Goal: Information Seeking & Learning: Learn about a topic

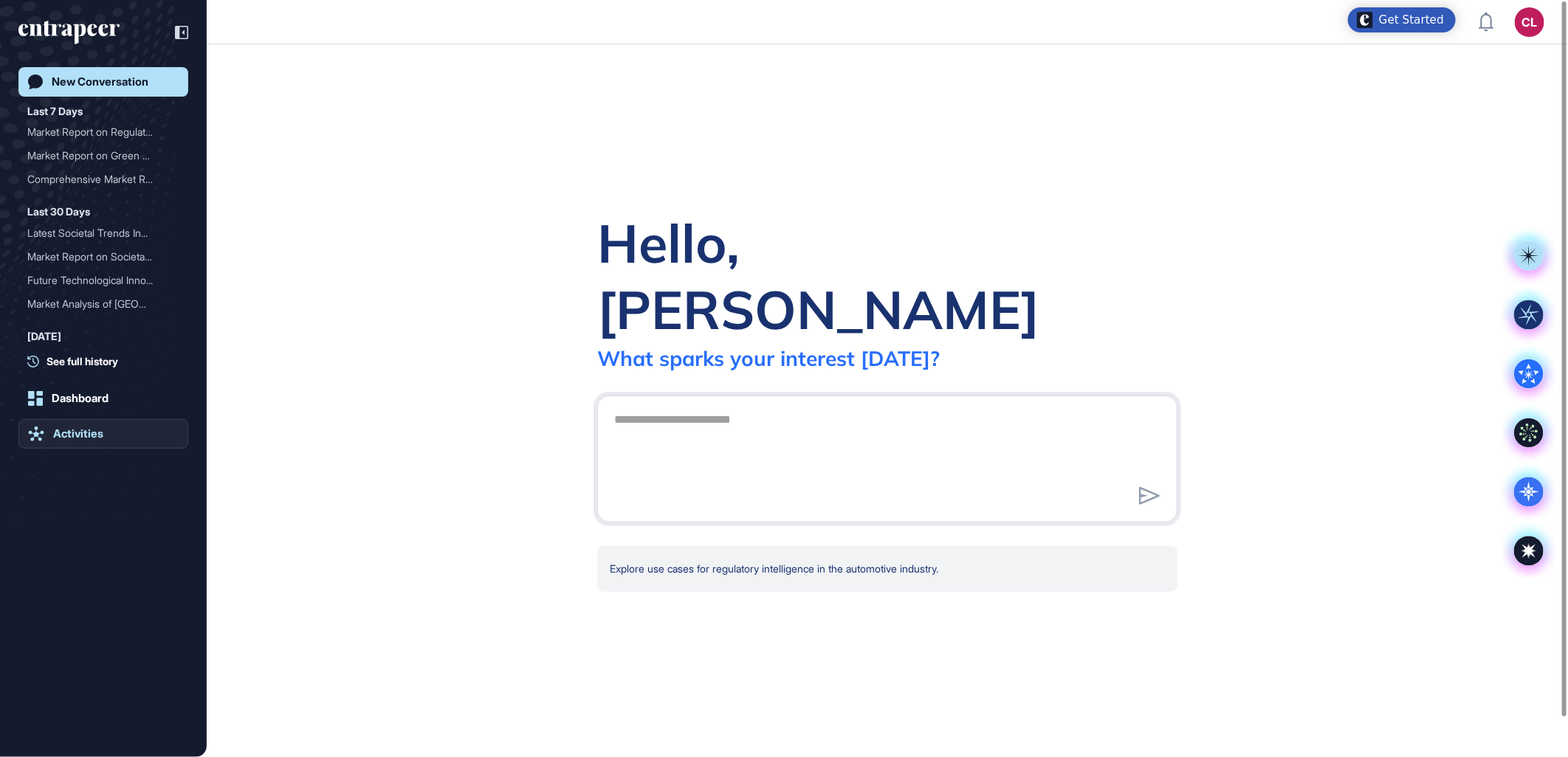
click at [78, 426] on link "Activities" at bounding box center [103, 434] width 170 height 29
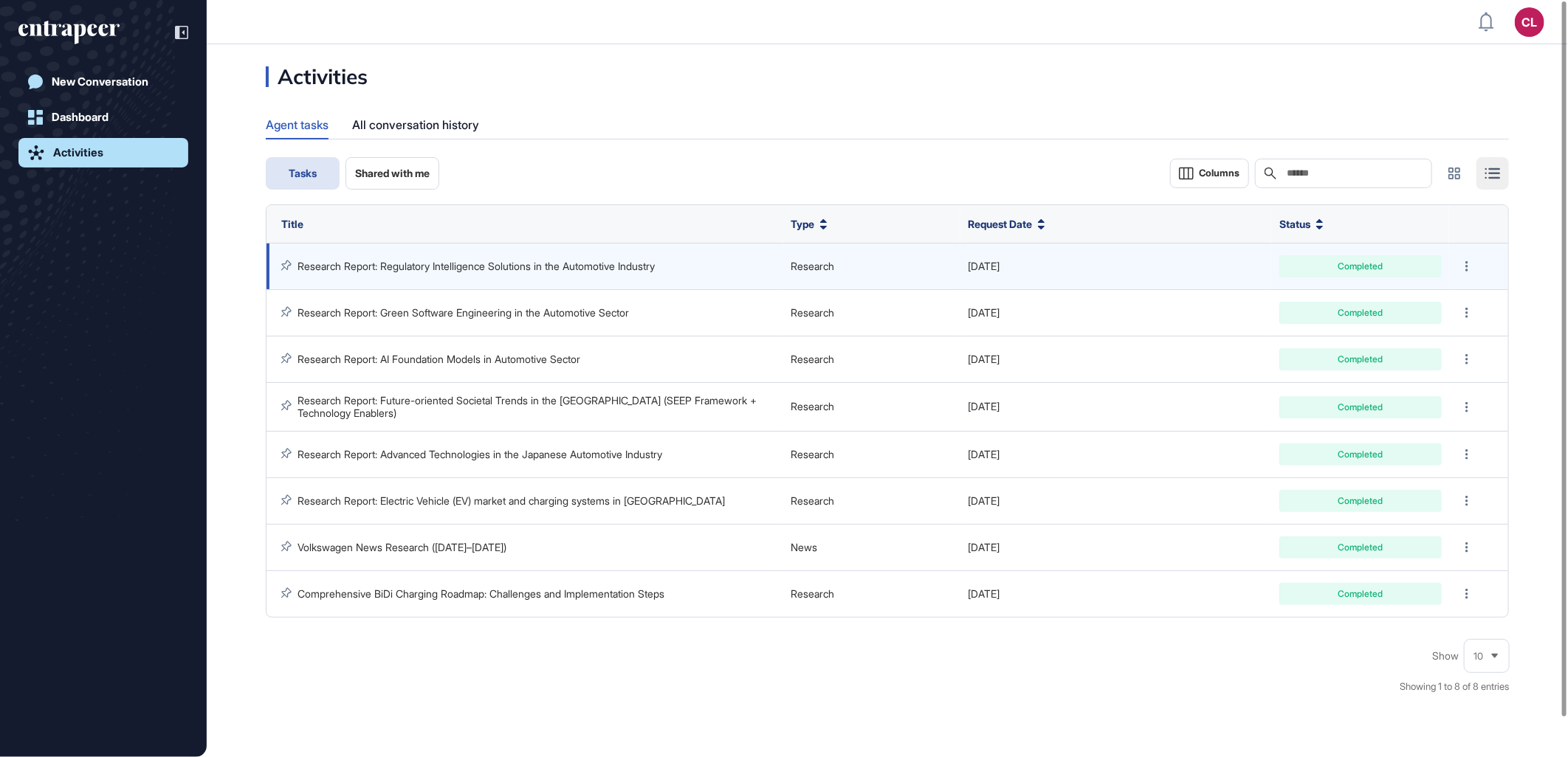
click at [437, 266] on link "Research Report: Regulatory Intelligence Solutions in the Automotive Industry" at bounding box center [476, 266] width 357 height 12
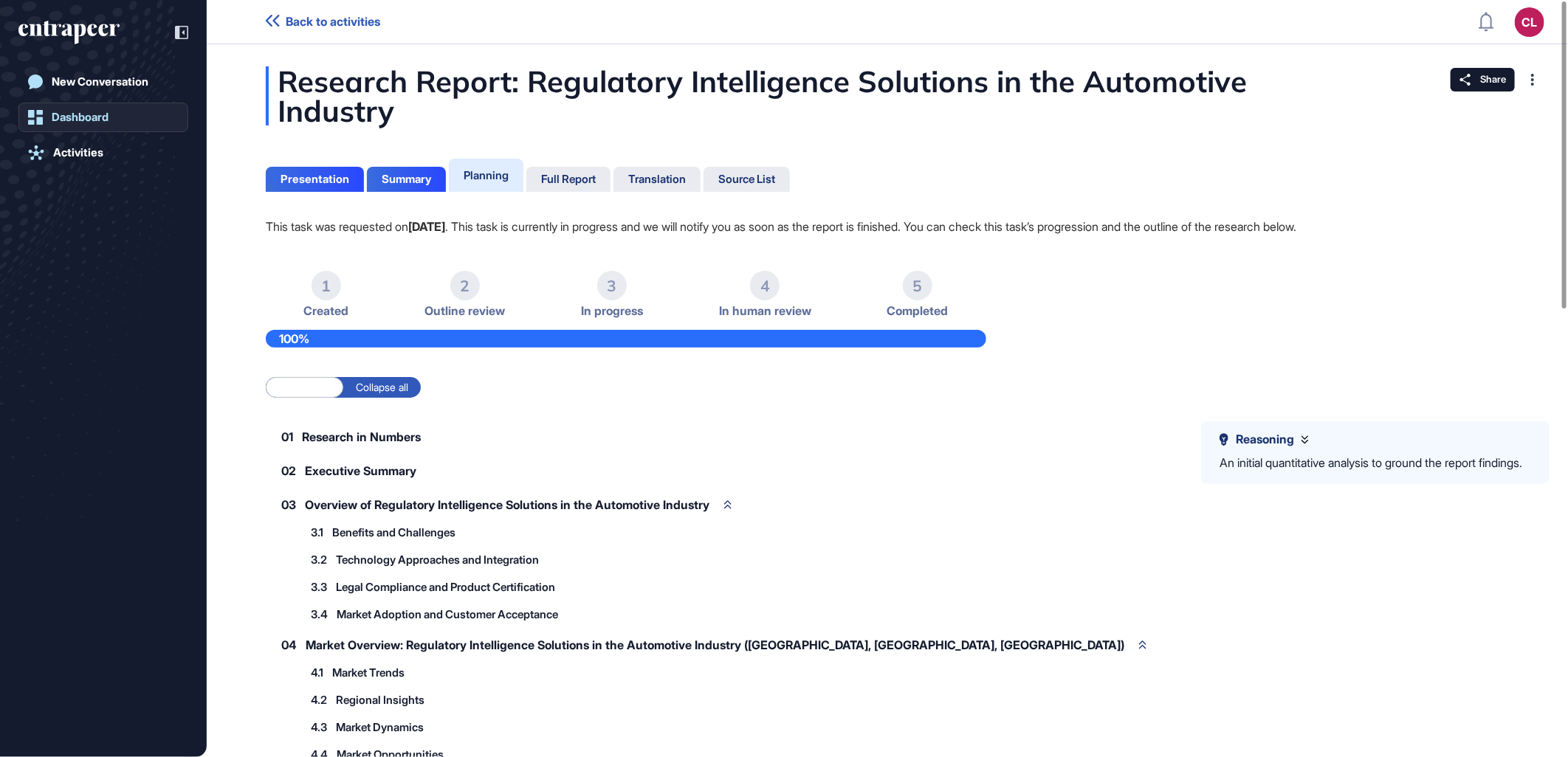
click at [90, 110] on div "Dashboard" at bounding box center [80, 117] width 57 height 13
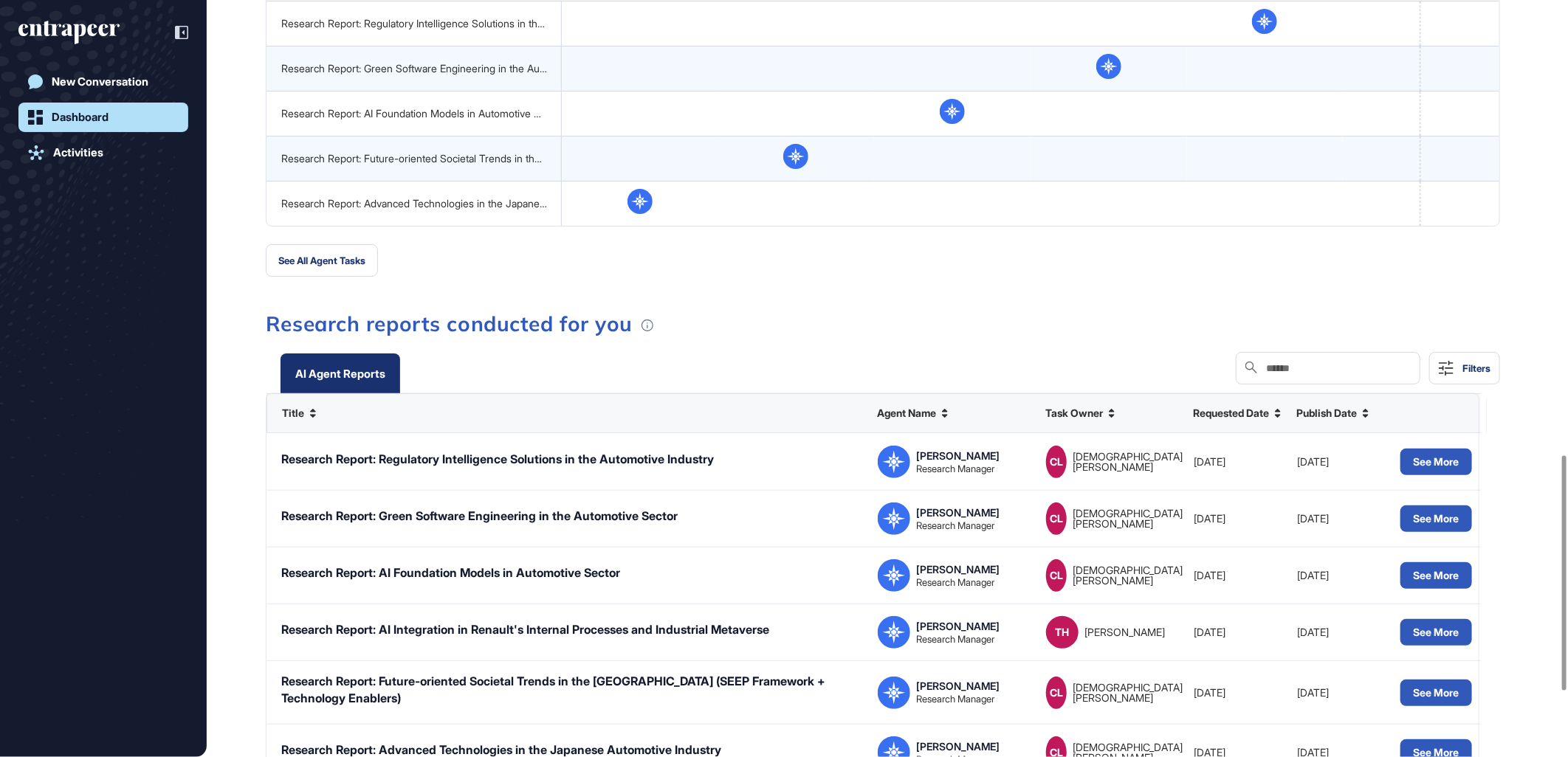
scroll to position [1476, 0]
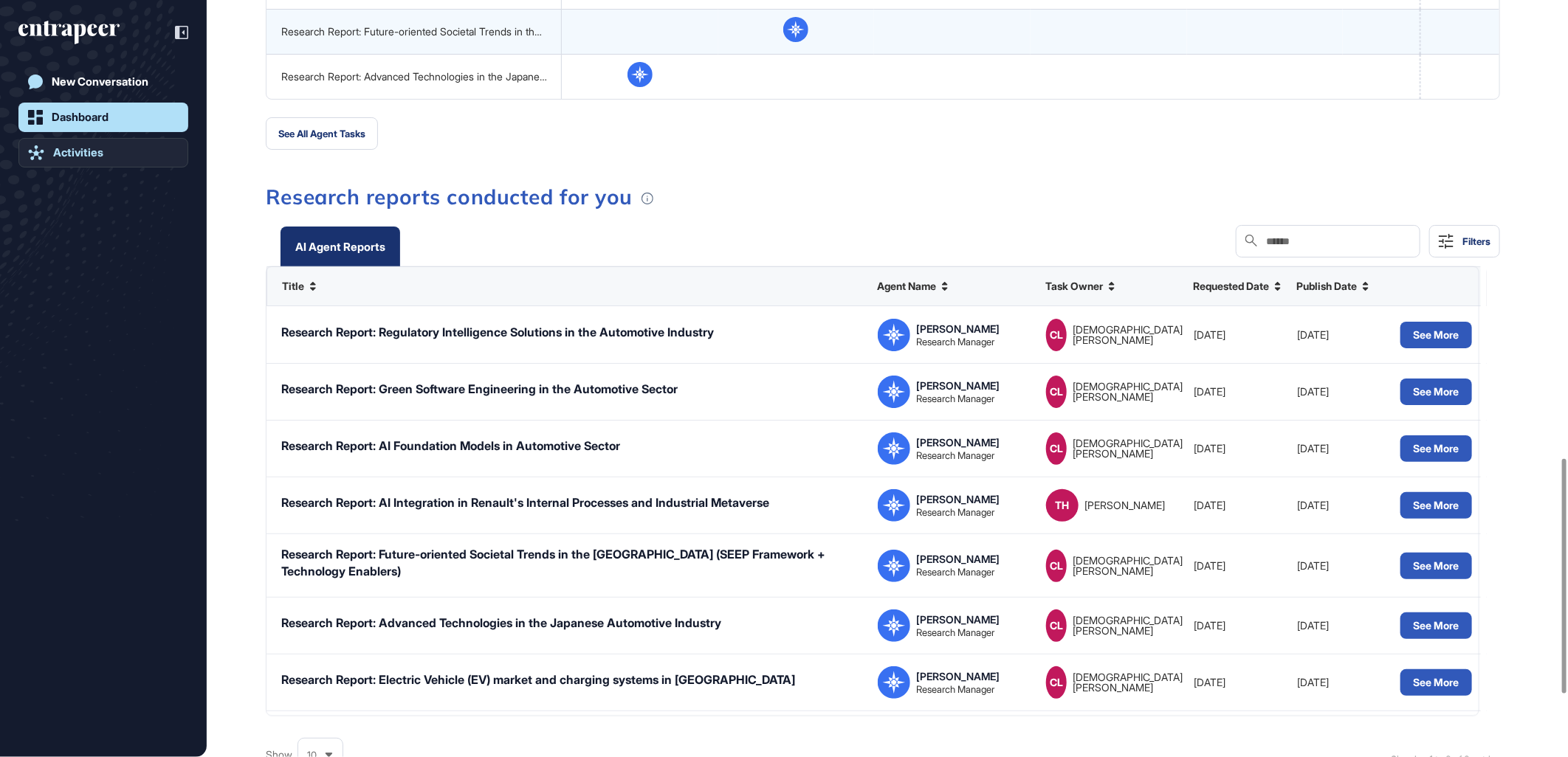
click at [100, 160] on link "Activities" at bounding box center [103, 153] width 170 height 29
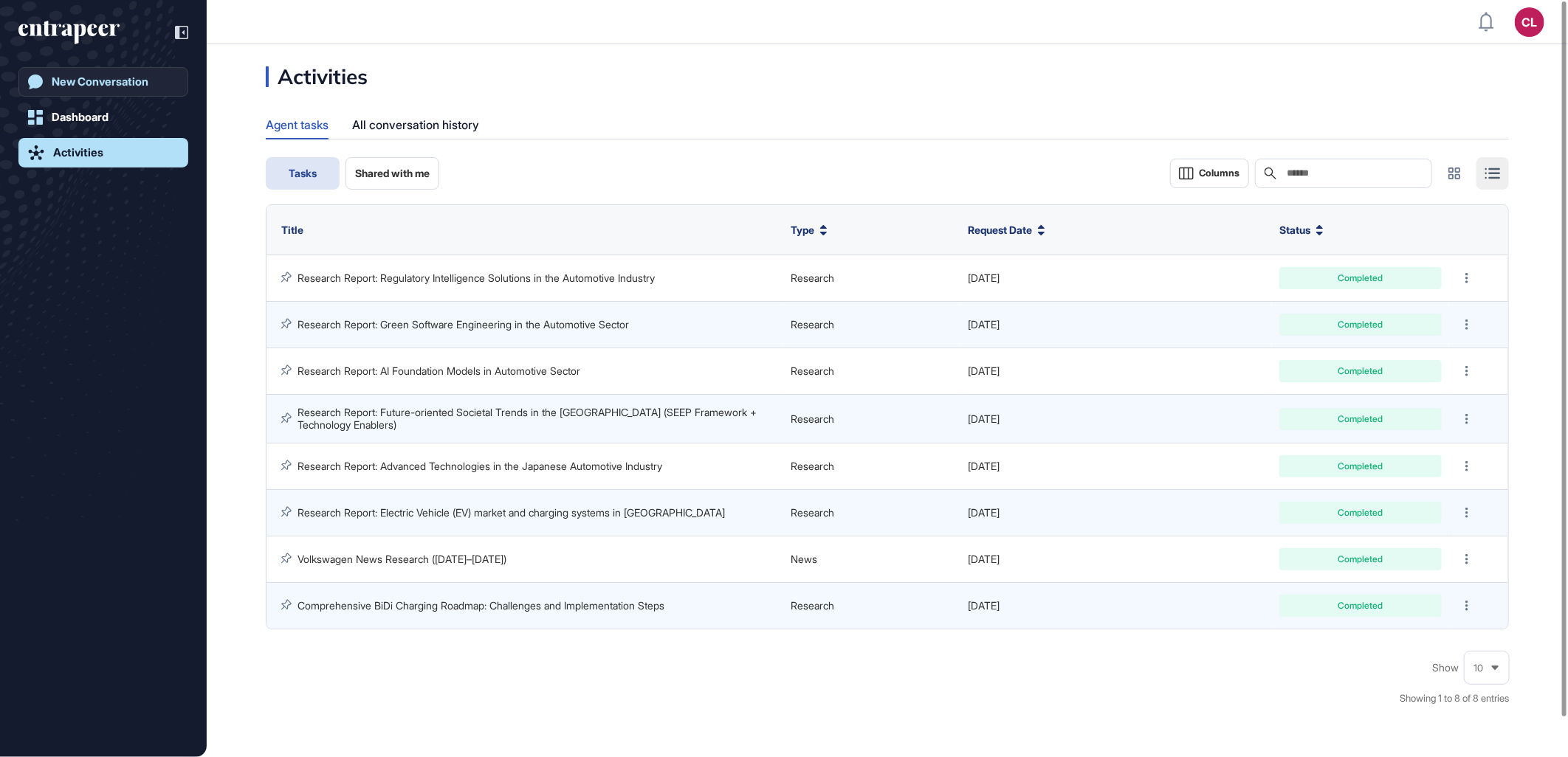
click at [104, 77] on div "New Conversation" at bounding box center [100, 82] width 97 height 13
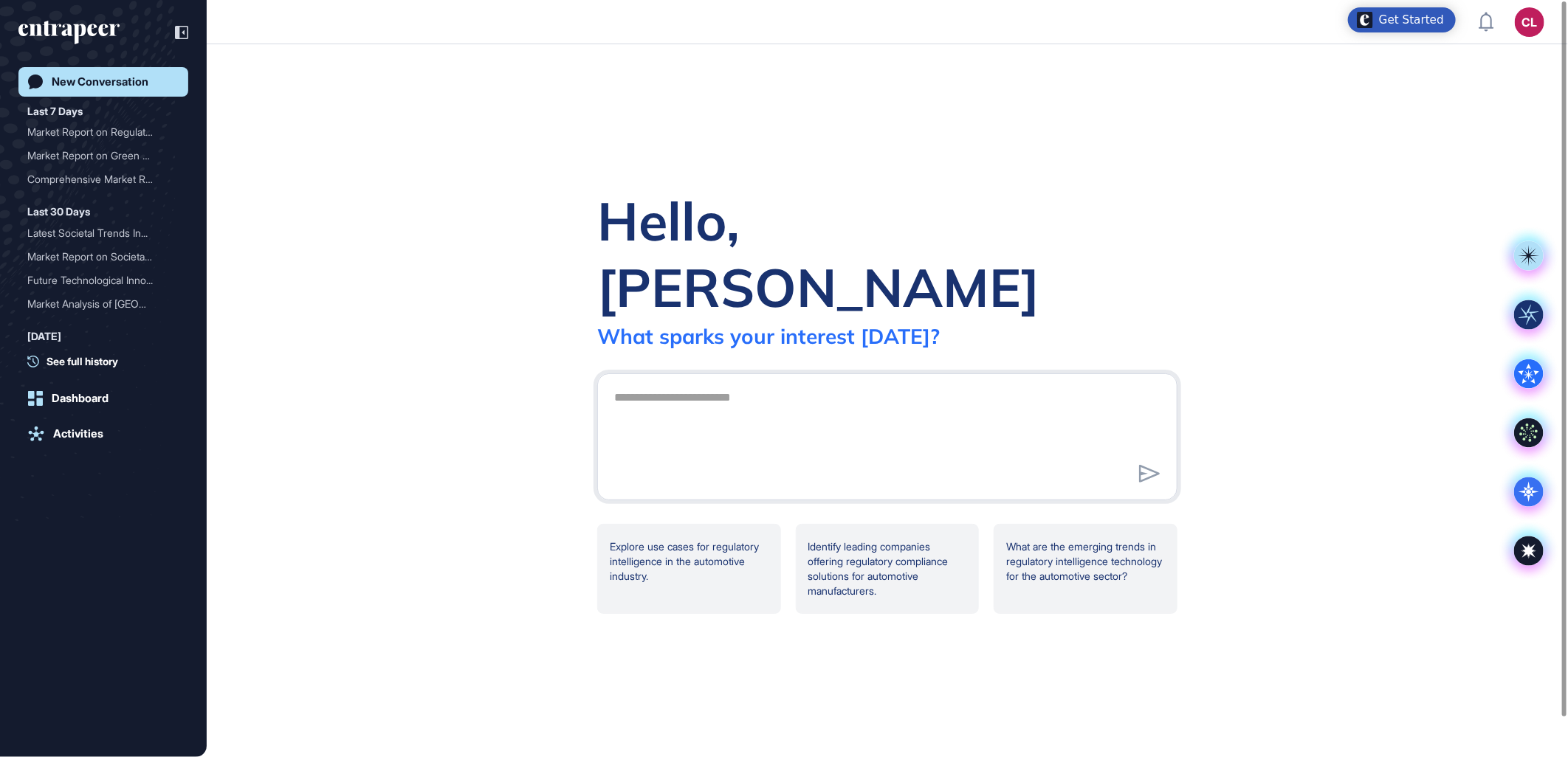
drag, startPoint x: 461, startPoint y: 594, endPoint x: 474, endPoint y: 540, distance: 55.5
click at [461, 594] on div "Hello, [PERSON_NAME] What [PERSON_NAME] your interest [DATE]? Explore use cases…" at bounding box center [887, 400] width 1361 height 713
click at [587, 171] on div "Hello, [PERSON_NAME] What [PERSON_NAME] your interest [DATE]? Explore use cases…" at bounding box center [887, 400] width 1361 height 713
click at [456, 161] on div "Hello, [PERSON_NAME] What [PERSON_NAME] your interest [DATE]? Explore use cases…" at bounding box center [887, 400] width 1361 height 713
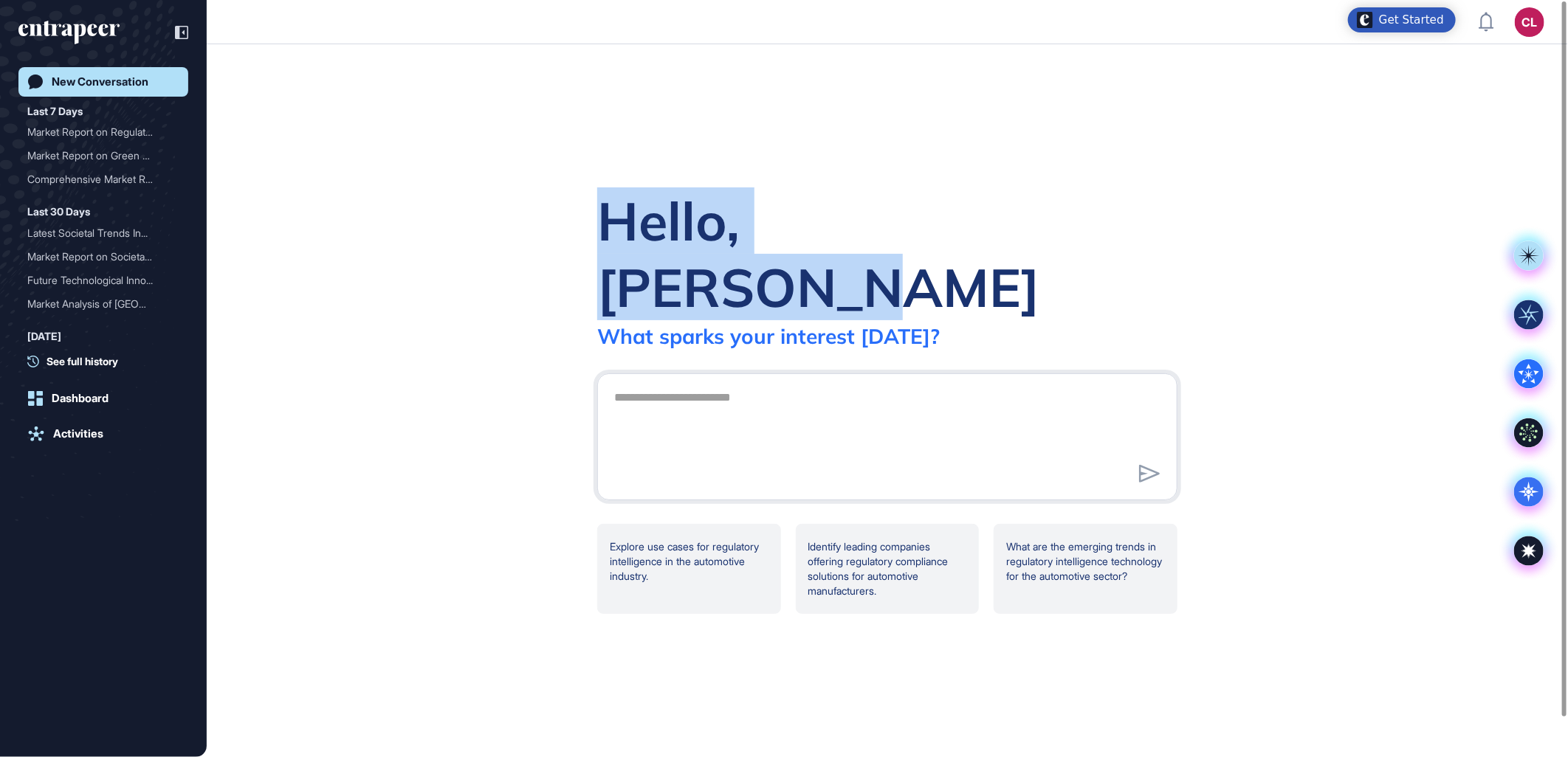
drag, startPoint x: 648, startPoint y: 265, endPoint x: 1201, endPoint y: 270, distance: 553.0
click at [1201, 270] on div "Hello, [PERSON_NAME] What [PERSON_NAME] your interest [DATE]? Explore use cases…" at bounding box center [887, 400] width 1361 height 713
drag, startPoint x: 1201, startPoint y: 270, endPoint x: 1123, endPoint y: 275, distance: 78.2
click at [1126, 275] on div "Hello, [PERSON_NAME] What [PERSON_NAME] your interest [DATE]?" at bounding box center [888, 268] width 581 height 161
click at [1014, 261] on div "Hello, [PERSON_NAME] What [PERSON_NAME] your interest [DATE]?" at bounding box center [888, 268] width 581 height 161
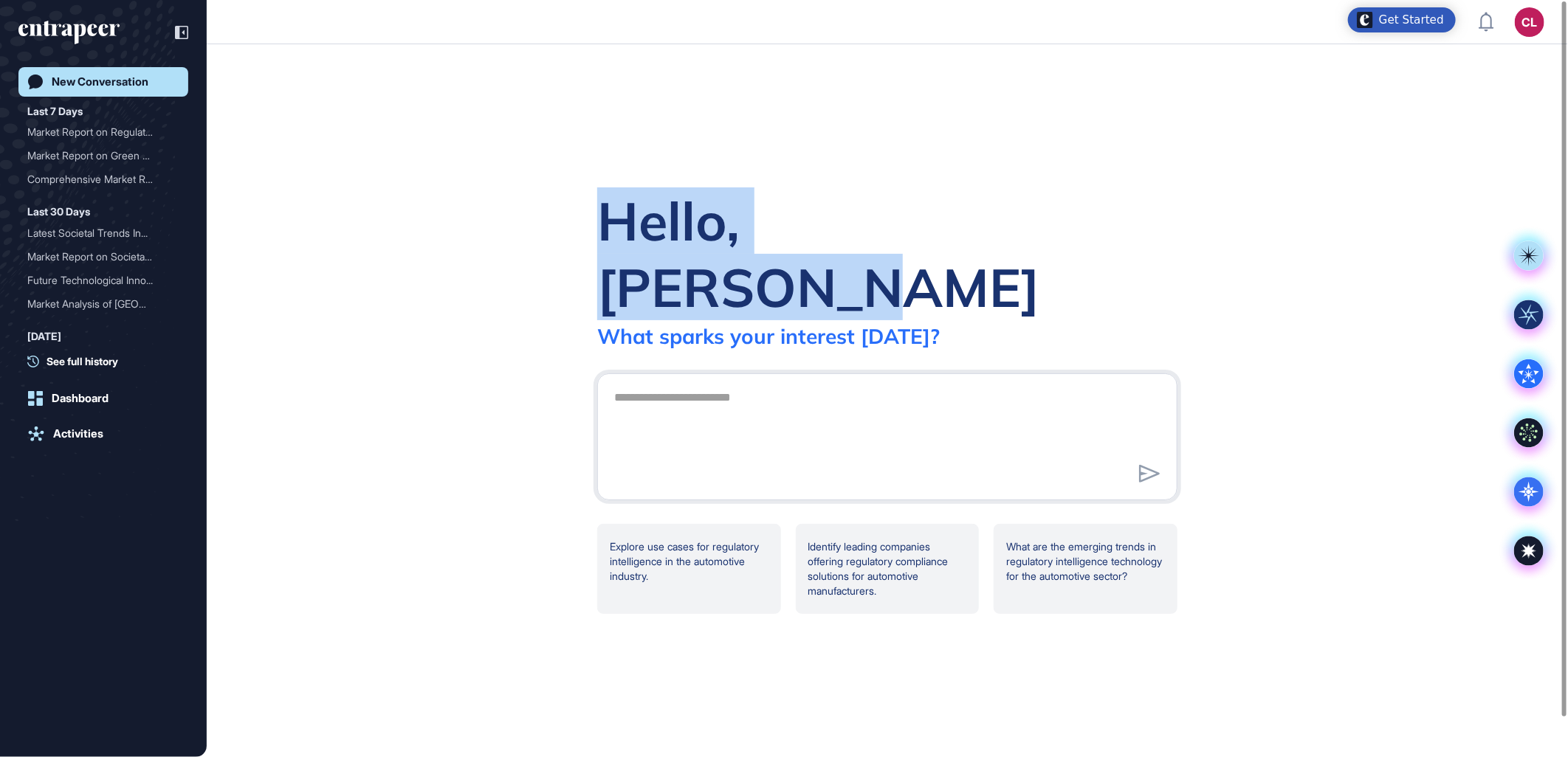
drag, startPoint x: 1000, startPoint y: 259, endPoint x: 600, endPoint y: 269, distance: 400.1
click at [600, 269] on div "Hello, [PERSON_NAME] What [PERSON_NAME] your interest [DATE]?" at bounding box center [888, 268] width 581 height 161
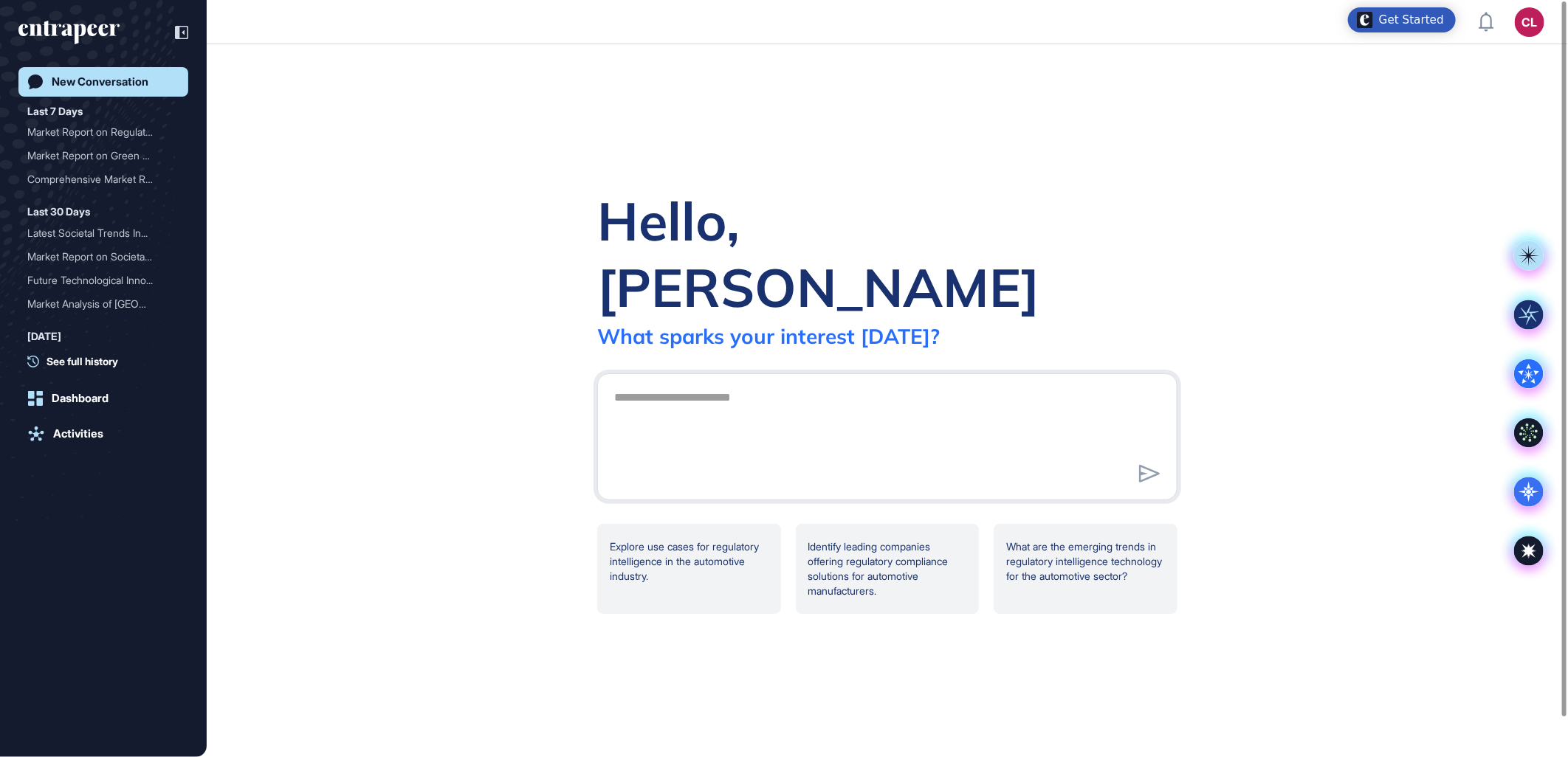
drag, startPoint x: 600, startPoint y: 269, endPoint x: 585, endPoint y: 301, distance: 35.3
click at [585, 301] on div "Hello, [PERSON_NAME] What [PERSON_NAME] your interest [DATE]? Explore use cases…" at bounding box center [887, 400] width 628 height 426
drag, startPoint x: 806, startPoint y: 304, endPoint x: 932, endPoint y: 304, distance: 126.0
click at [932, 304] on div "Hello, [PERSON_NAME] What [PERSON_NAME] your interest [DATE]?" at bounding box center [888, 268] width 581 height 161
drag, startPoint x: 932, startPoint y: 304, endPoint x: 1036, endPoint y: 304, distance: 104.0
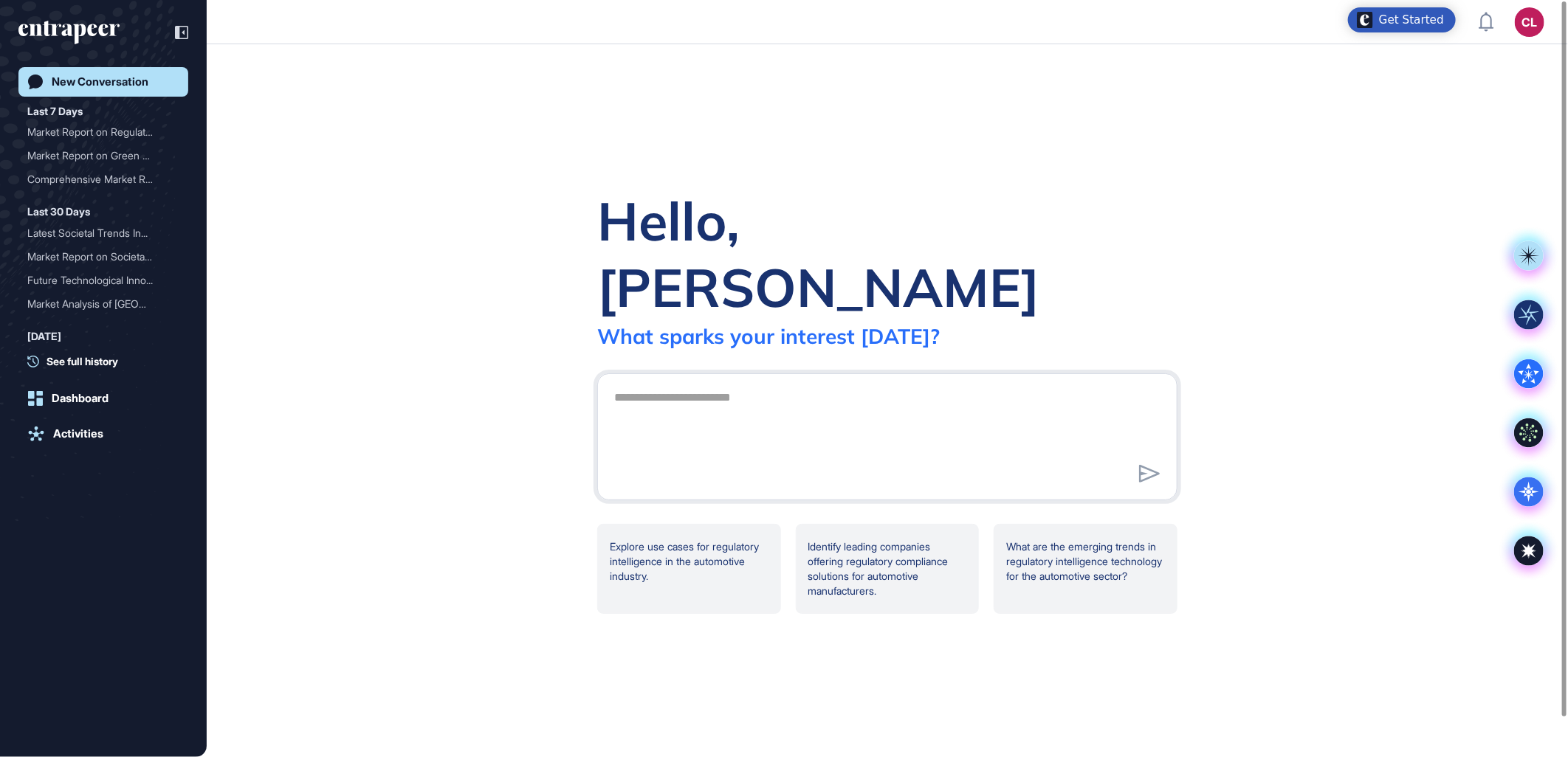
click at [1036, 304] on div "Hello, [PERSON_NAME] What [PERSON_NAME] your interest [DATE]?" at bounding box center [888, 268] width 581 height 161
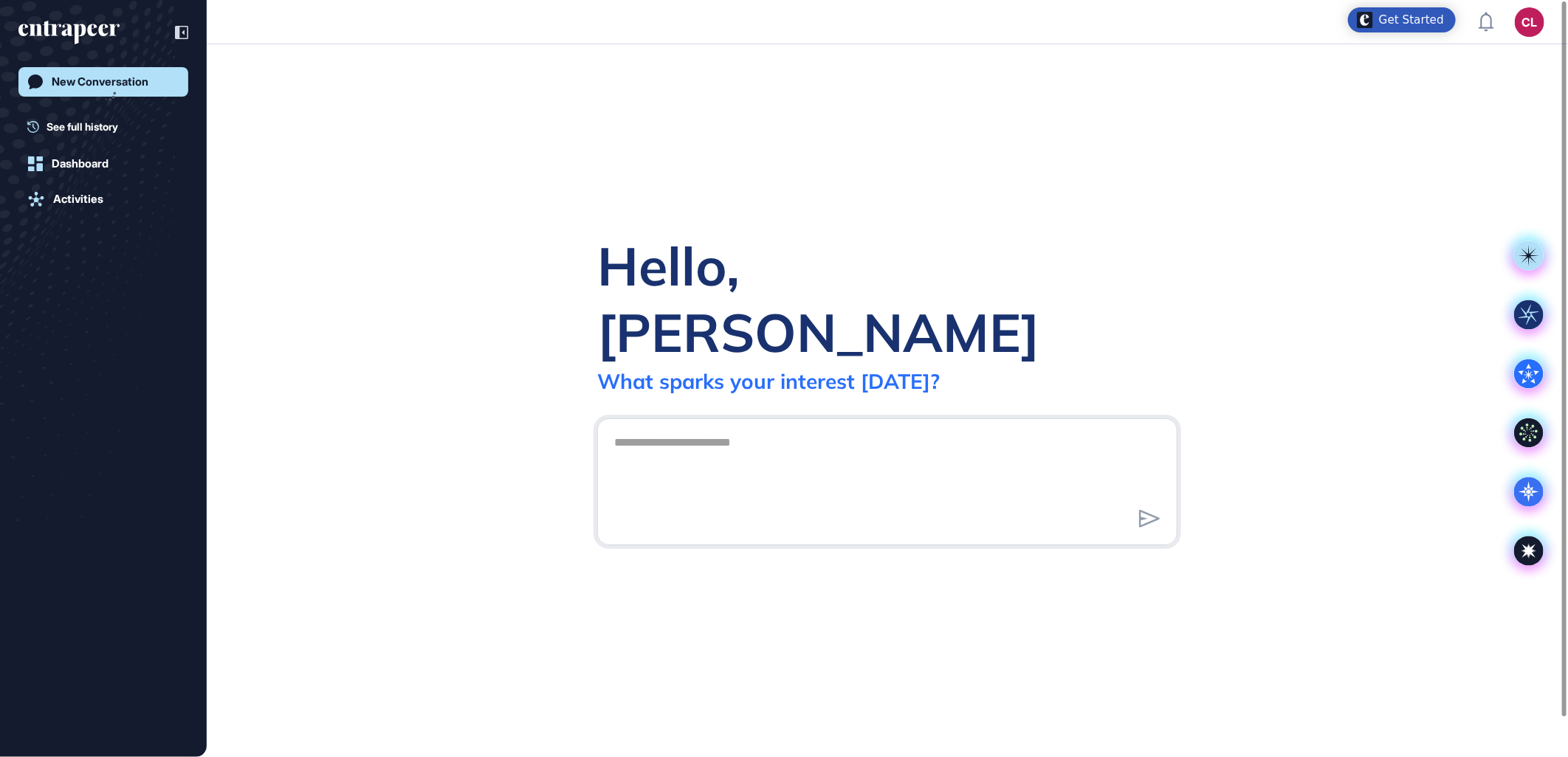
scroll to position [1, 1]
